Goal: Task Accomplishment & Management: Complete application form

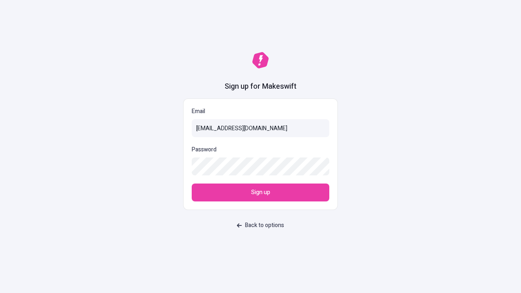
type input "[EMAIL_ADDRESS][DOMAIN_NAME]"
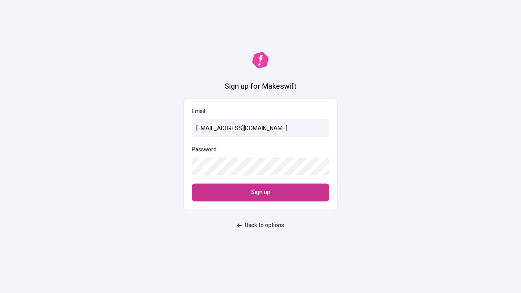
click at [261, 193] on span "Sign up" at bounding box center [260, 192] width 19 height 9
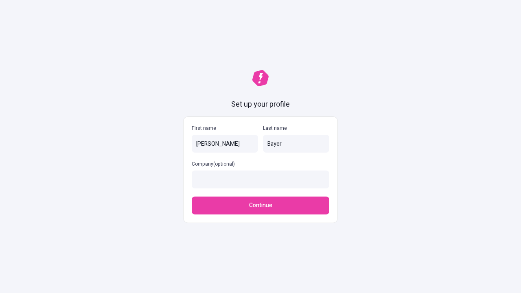
type input "Bayer"
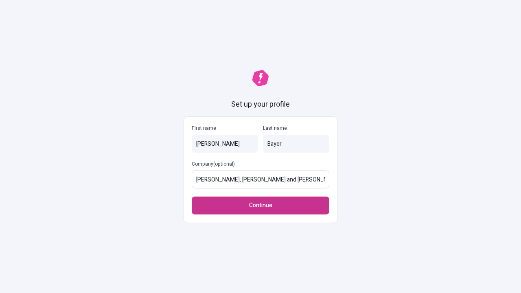
type input "[PERSON_NAME], [PERSON_NAME] and [PERSON_NAME]"
click at [261, 201] on span "Continue" at bounding box center [260, 205] width 23 height 9
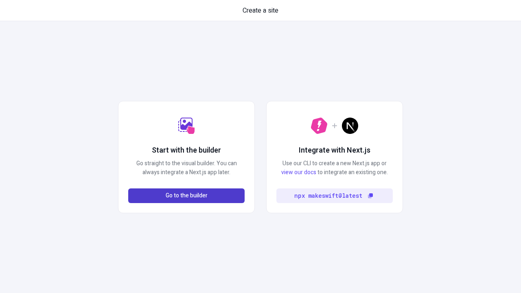
click at [186, 196] on span "Go to the builder" at bounding box center [187, 195] width 42 height 9
